Goal: Information Seeking & Learning: Learn about a topic

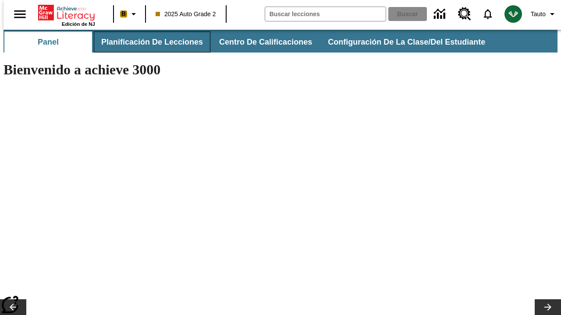
click at [147, 42] on span "Planificación de lecciones" at bounding box center [152, 42] width 102 height 10
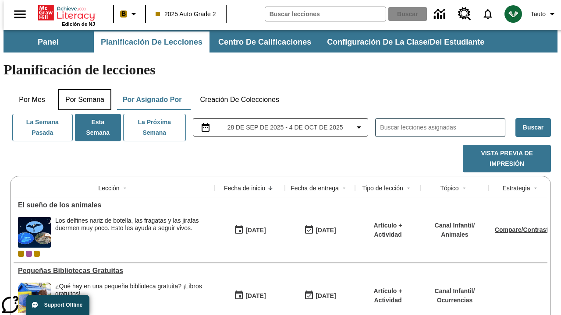
click at [82, 89] on button "Por semana" at bounding box center [84, 99] width 53 height 21
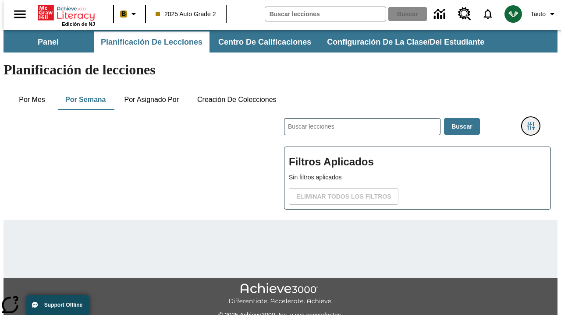
click at [534, 122] on icon "Menú lateral de filtros" at bounding box center [531, 126] width 8 height 8
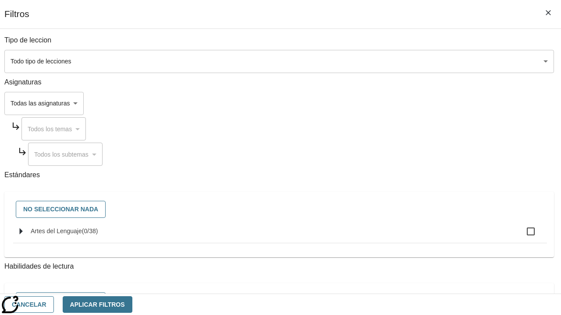
click at [386, 61] on body "[MEDICAL_DATA] al contenido principal Edición de NJ B 2025 Auto Grade 2 Buscar …" at bounding box center [281, 217] width 554 height 375
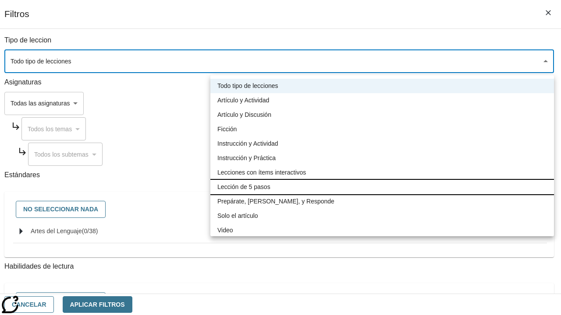
click at [382, 187] on li "Lección de 5 pasos" at bounding box center [381, 187] width 343 height 14
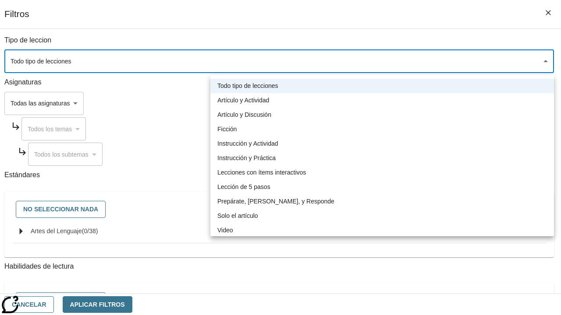
type input "1"
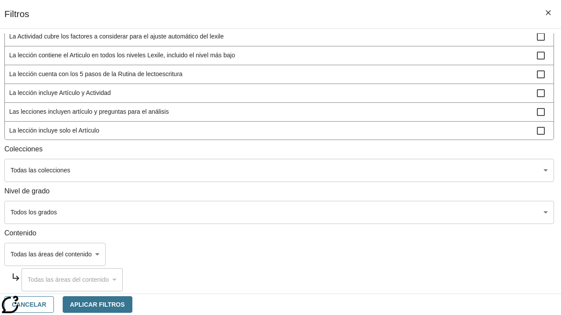
click at [385, 212] on body "[MEDICAL_DATA] al contenido principal Edición de NJ B 2025 Auto Grade 2 Buscar …" at bounding box center [281, 217] width 554 height 375
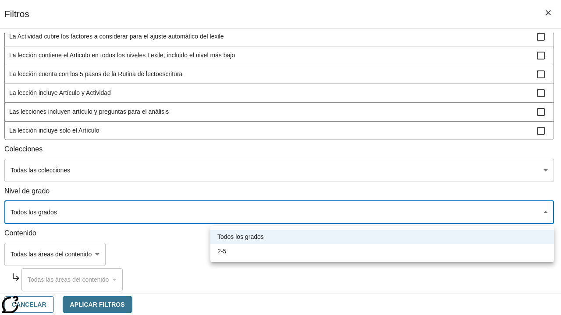
scroll to position [410, 2]
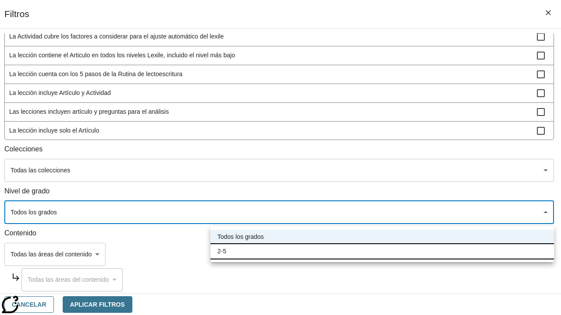
click at [382, 251] on li "2-5" at bounding box center [381, 251] width 343 height 14
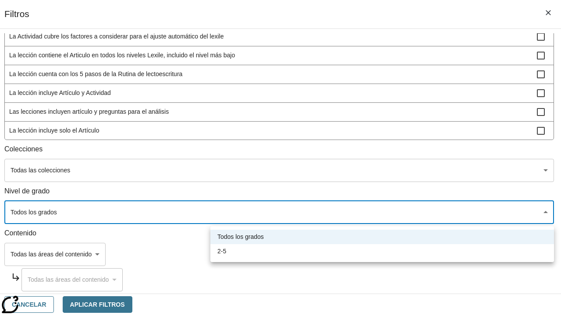
type input "1"
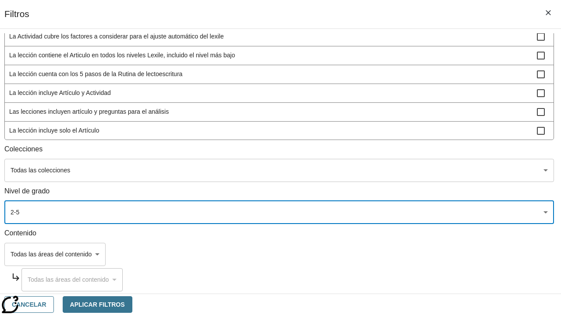
scroll to position [331, 1]
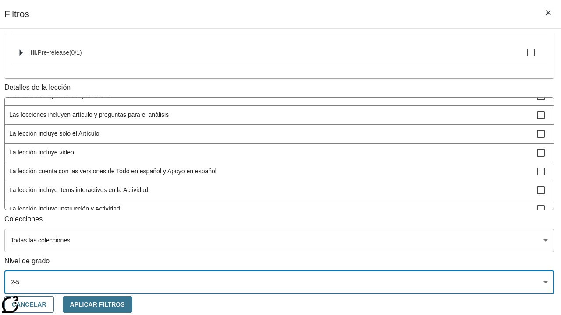
click at [385, 148] on span "La lección incluye video" at bounding box center [272, 152] width 527 height 9
checkbox input "true"
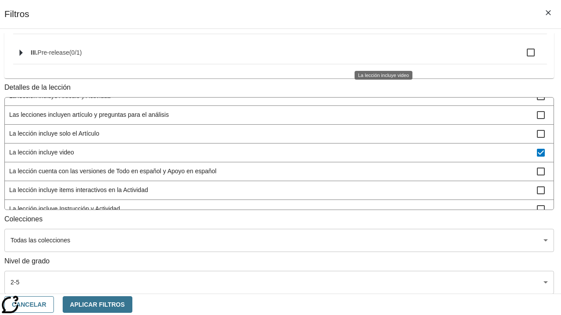
scroll to position [410, 2]
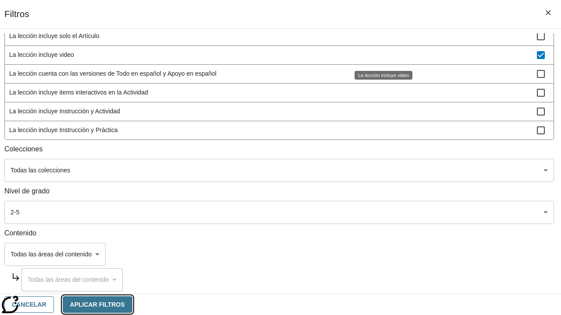
click at [132, 304] on button "Aplicar Filtros" at bounding box center [98, 305] width 70 height 17
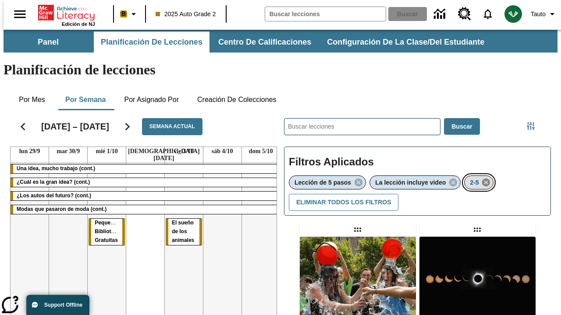
click at [487, 178] on icon "Eliminar 2-5 el ítem seleccionado del filtro" at bounding box center [486, 183] width 10 height 10
click at [534, 122] on icon "Menú lateral de filtros" at bounding box center [531, 126] width 8 height 8
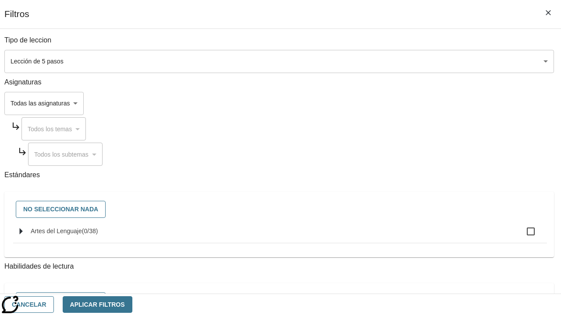
click at [82, 235] on span "Artes del Lenguaje" at bounding box center [56, 231] width 51 height 7
click at [521, 236] on input "Artes del Lenguaje ( 0 / 38 )" at bounding box center [530, 232] width 18 height 18
checkbox input "true"
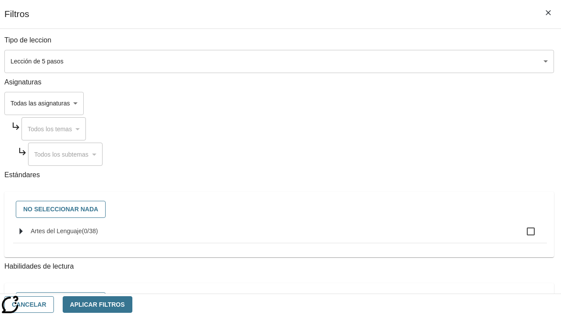
checkbox input "true"
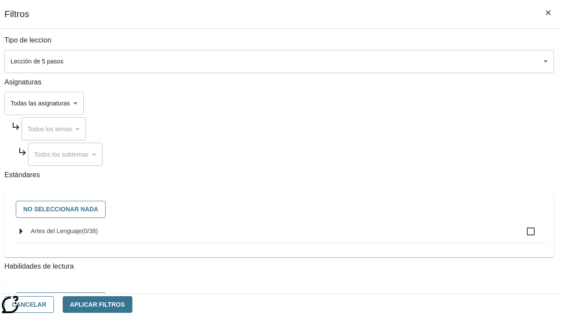
checkbox input "true"
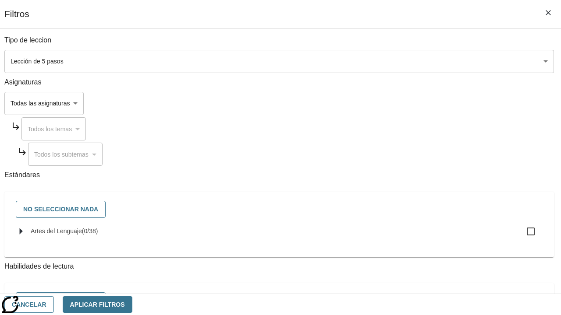
checkbox input "true"
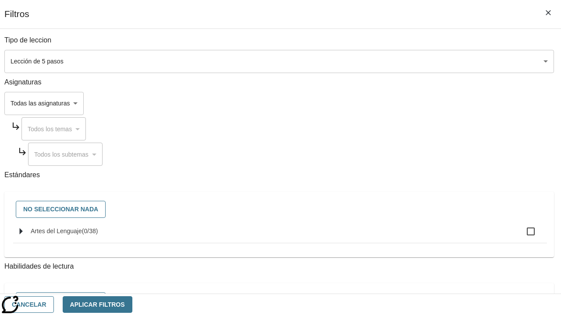
checkbox input "true"
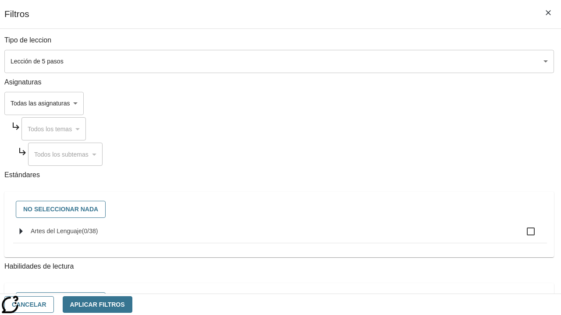
checkbox input "true"
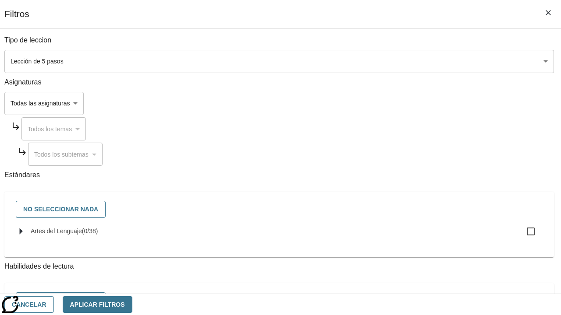
checkbox input "true"
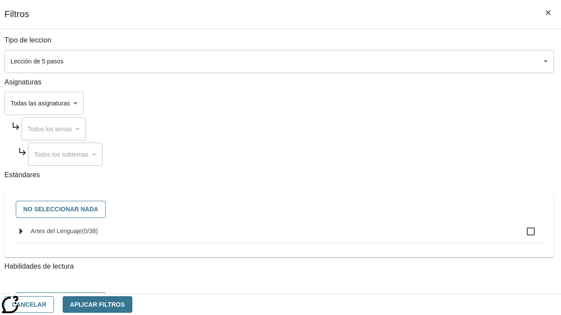
checkbox input "true"
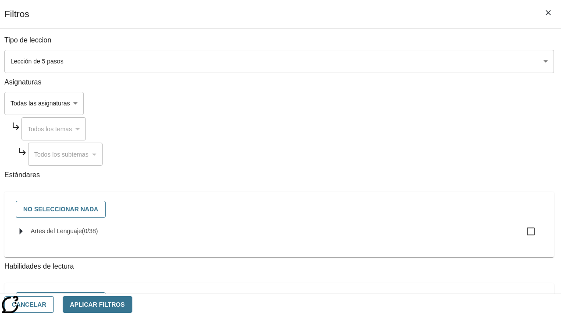
checkbox input "true"
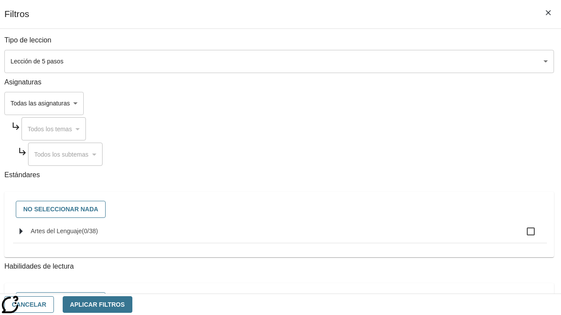
checkbox input "true"
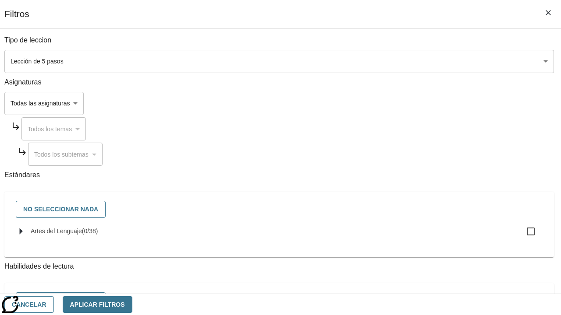
checkbox input "true"
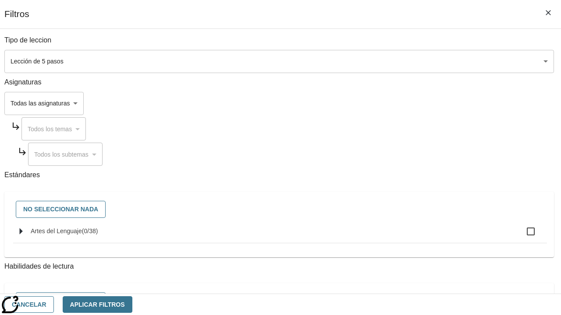
checkbox input "true"
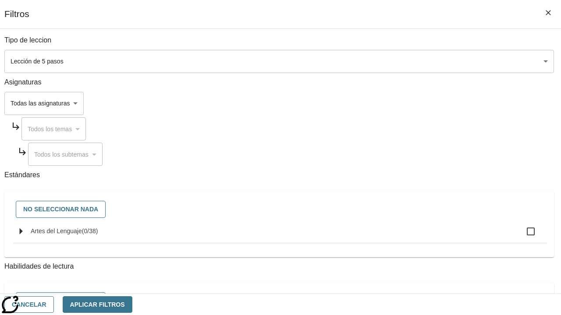
checkbox input "true"
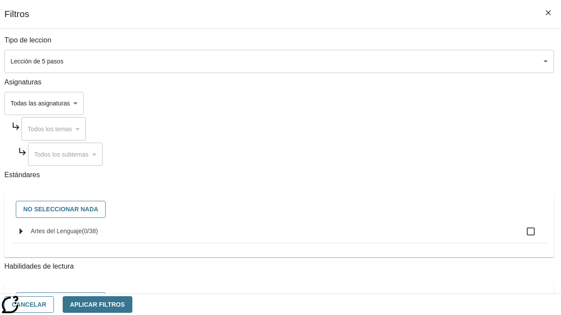
checkbox input "true"
